Goal: Find specific page/section

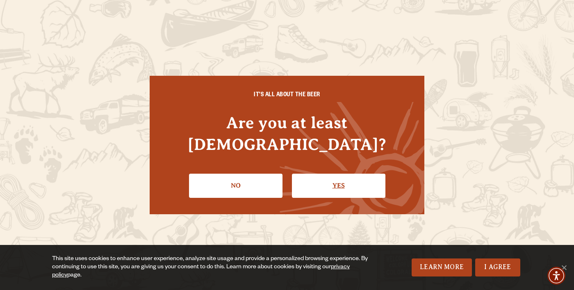
click at [329, 182] on link "Yes" at bounding box center [339, 186] width 94 height 24
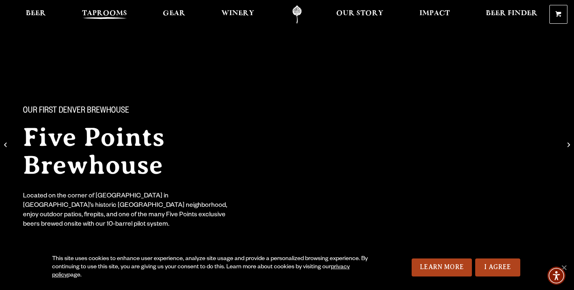
click at [98, 16] on span "Taprooms" at bounding box center [104, 13] width 45 height 7
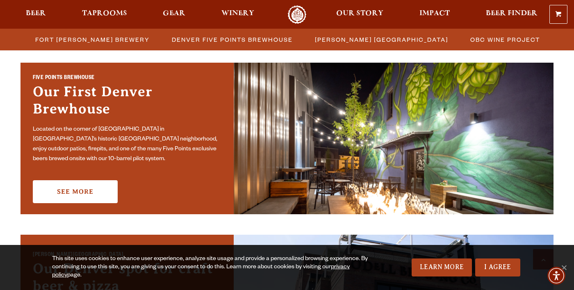
scroll to position [418, 0]
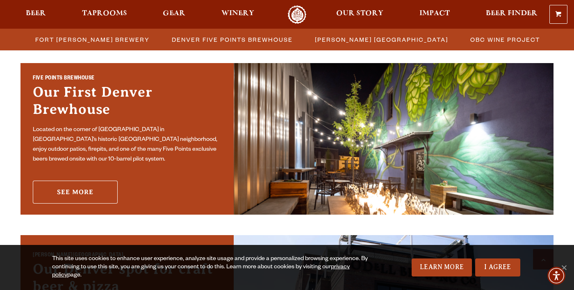
click at [71, 196] on link "See More" at bounding box center [75, 192] width 85 height 23
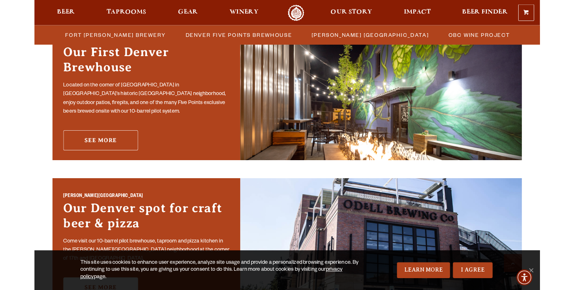
scroll to position [457, 0]
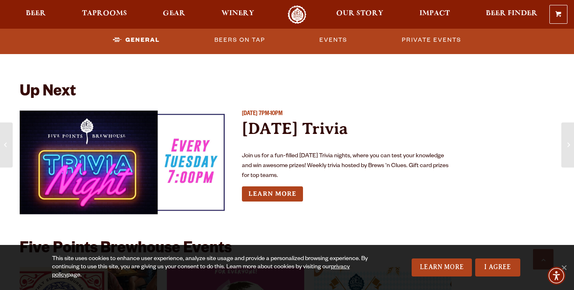
scroll to position [705, 0]
